Goal: Find specific fact: Find specific fact

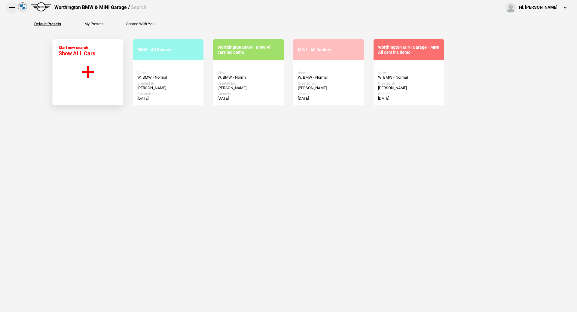
click at [15, 5] on button at bounding box center [12, 8] width 12 height 12
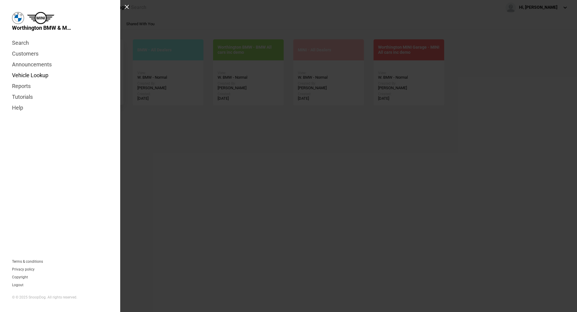
click at [37, 75] on link "Vehicle Lookup" at bounding box center [60, 75] width 96 height 11
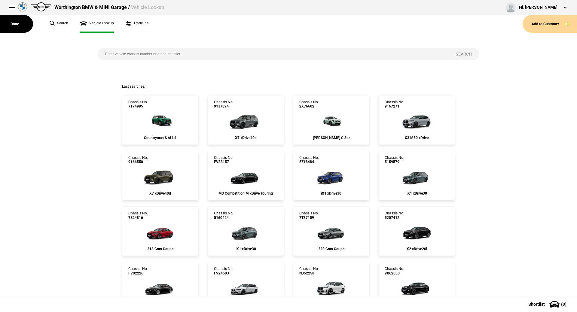
click at [116, 53] on input "search" at bounding box center [273, 54] width 350 height 12
type input "9807756"
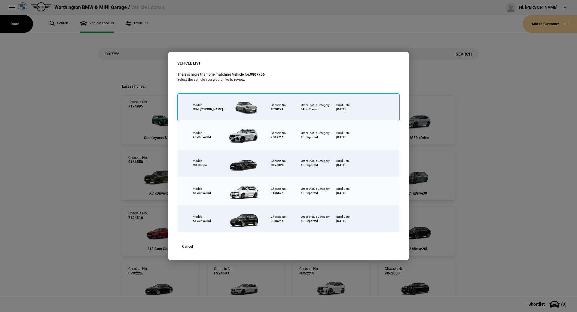
click at [258, 107] on div at bounding box center [245, 107] width 39 height 21
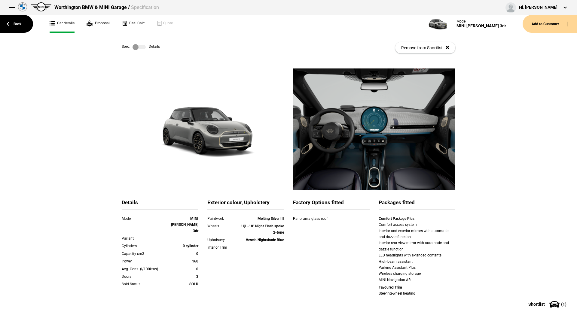
click at [133, 47] on label at bounding box center [139, 47] width 13 height 6
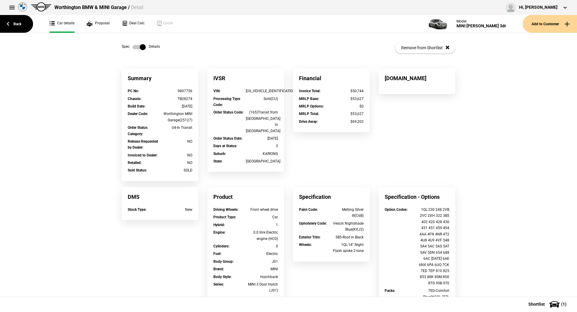
click at [269, 92] on div "[US_VEHICLE_IDENTIFICATION_NUMBER]" at bounding box center [262, 91] width 32 height 6
copy div "[US_VEHICLE_IDENTIFICATION_NUMBER]"
click at [531, 89] on div "Summary PC No : 9807756 Chassis : TB28274 Build Date : [DATE] Dealer Code : Wor…" at bounding box center [288, 261] width 577 height 385
